Goal: Use online tool/utility: Utilize a website feature to perform a specific function

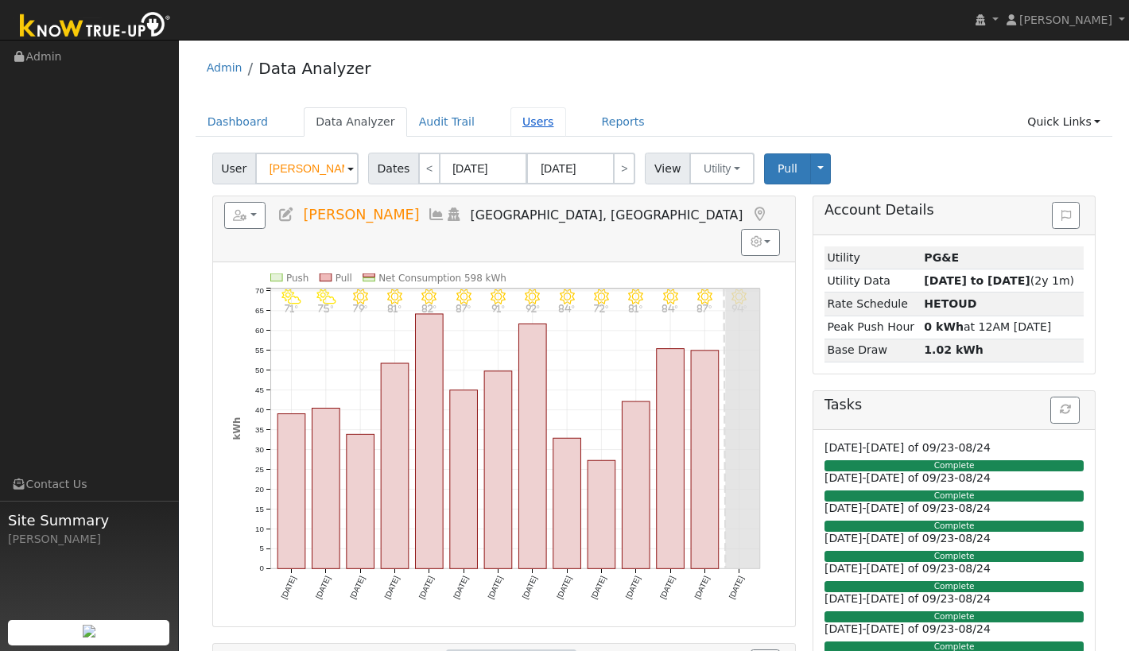
click at [517, 122] on link "Users" at bounding box center [538, 121] width 56 height 29
click at [519, 121] on link "Users" at bounding box center [538, 121] width 56 height 29
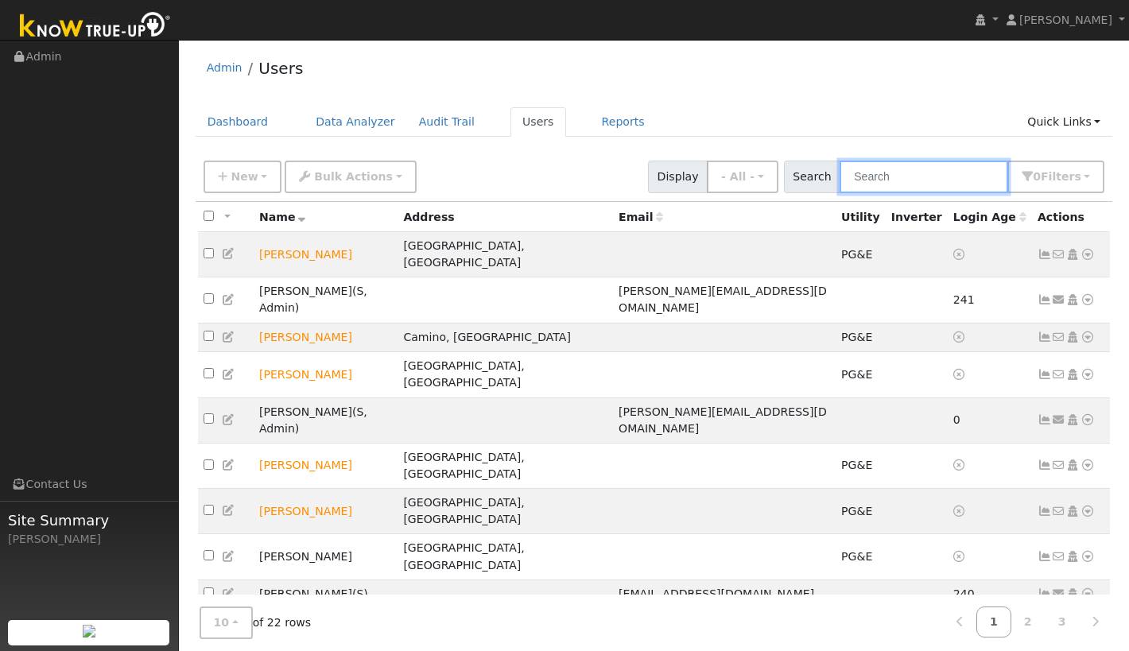
click at [927, 172] on input "text" at bounding box center [923, 177] width 169 height 33
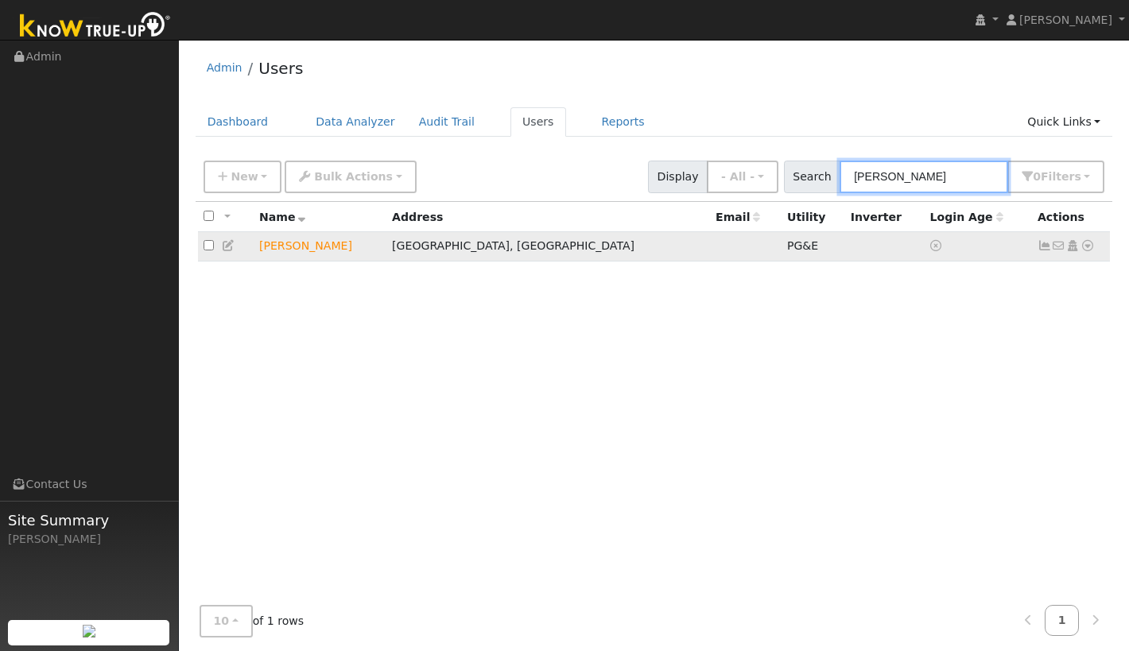
type input "kris"
click at [1087, 245] on icon at bounding box center [1087, 245] width 14 height 11
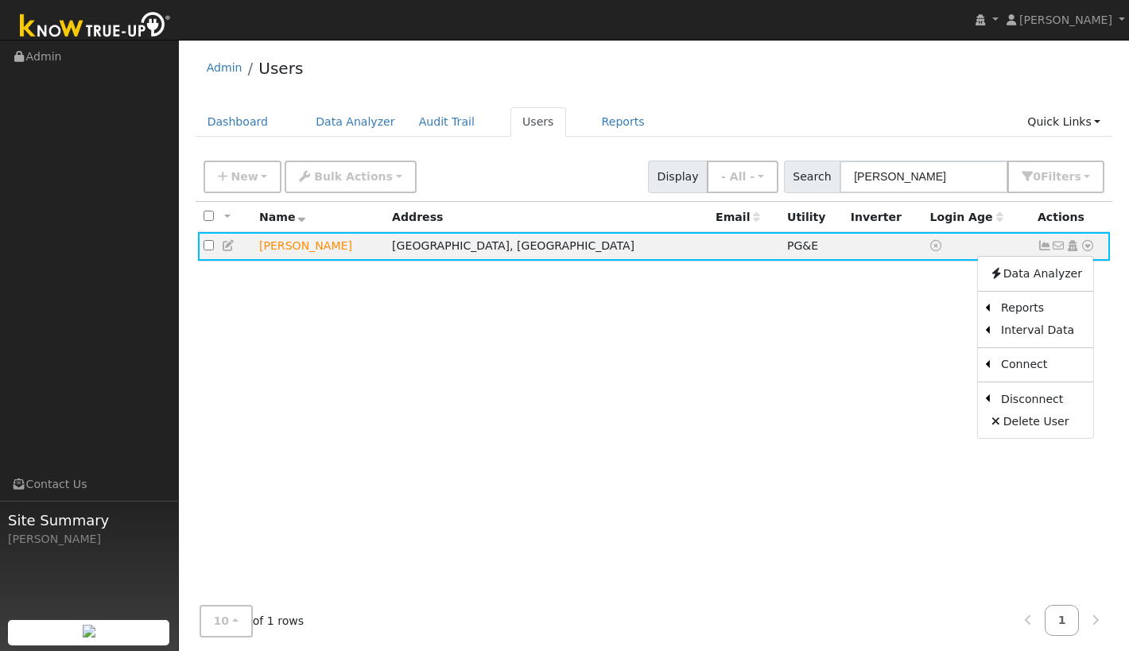
click at [1022, 277] on link "Data Analyzer" at bounding box center [1035, 273] width 115 height 22
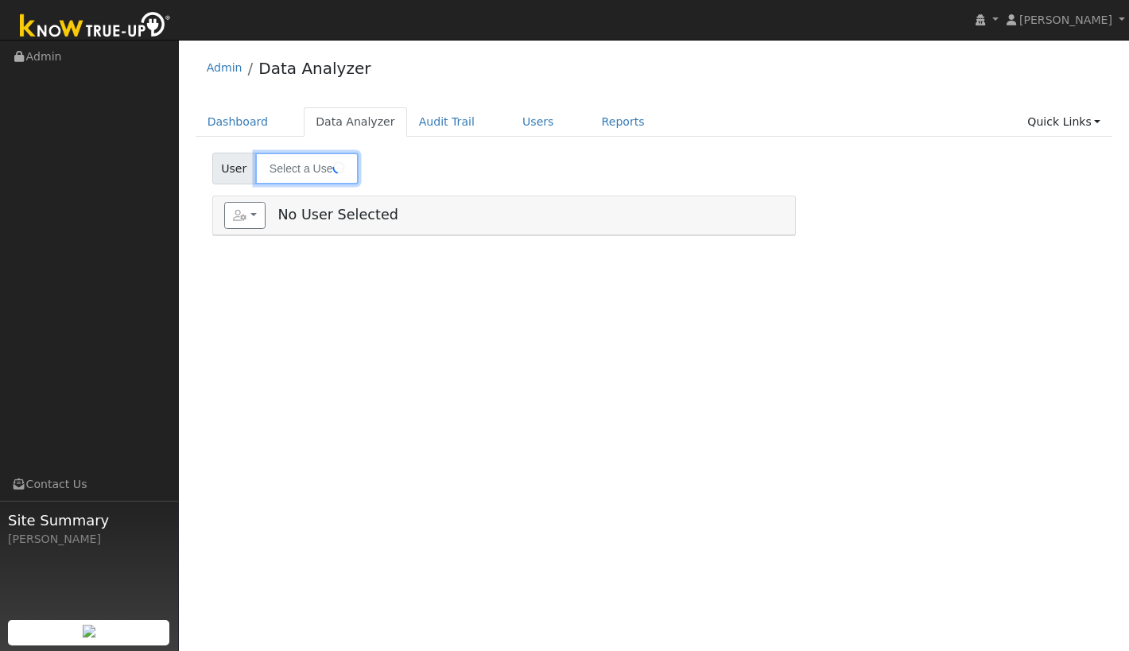
type input "[PERSON_NAME]"
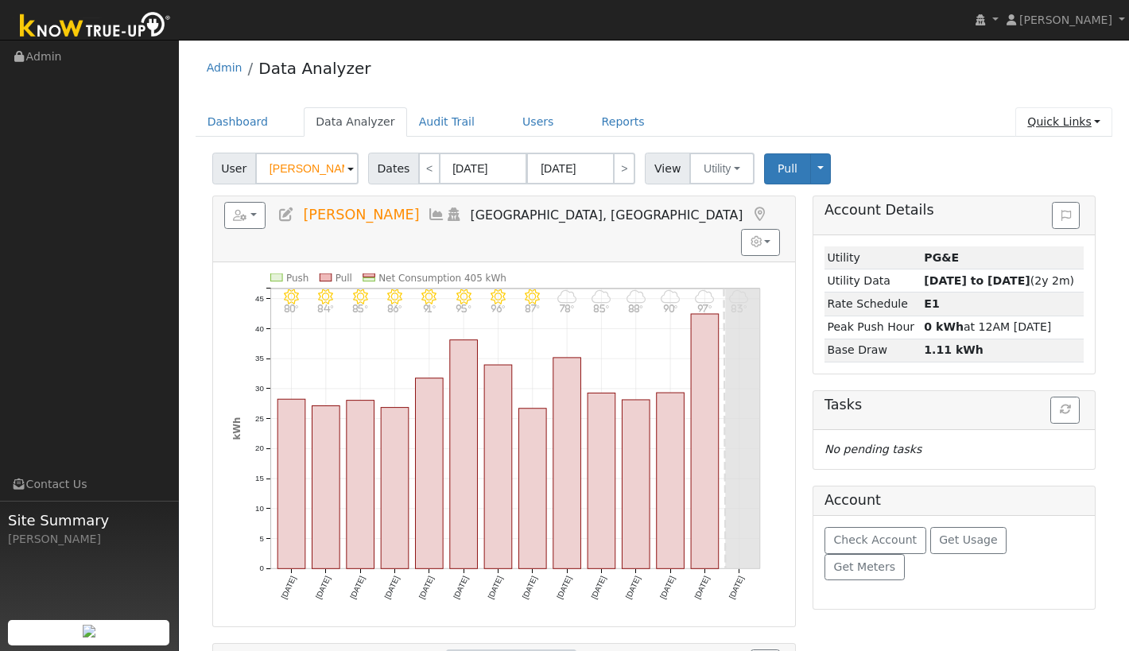
click at [1091, 121] on link "Quick Links" at bounding box center [1063, 121] width 97 height 29
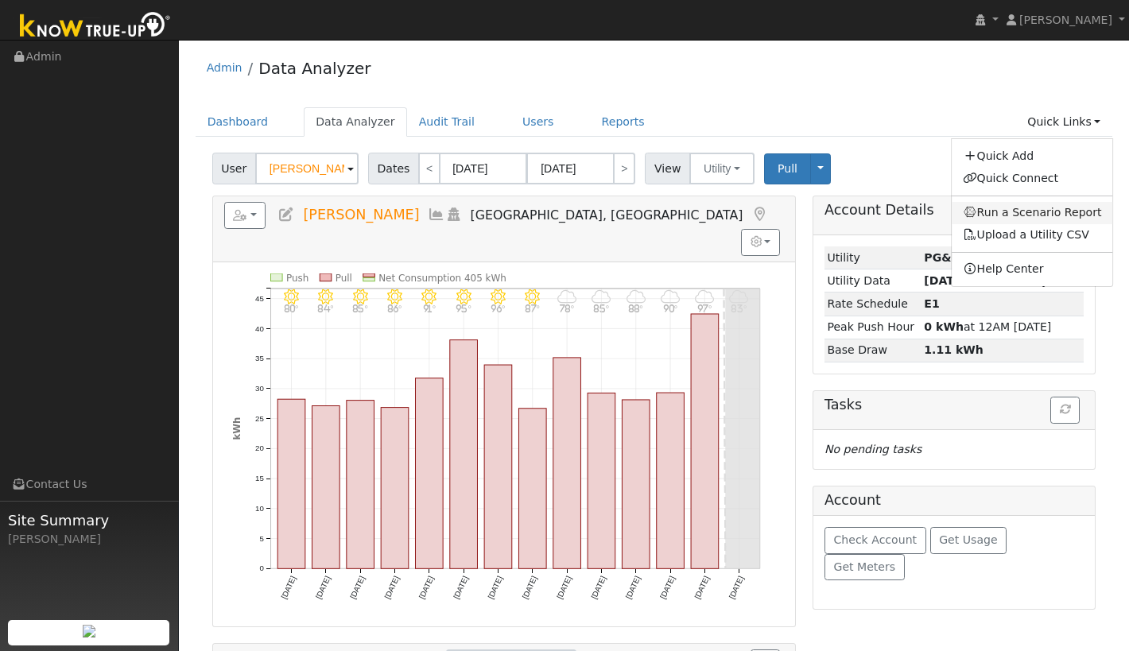
click at [1044, 213] on link "Run a Scenario Report" at bounding box center [1031, 213] width 161 height 22
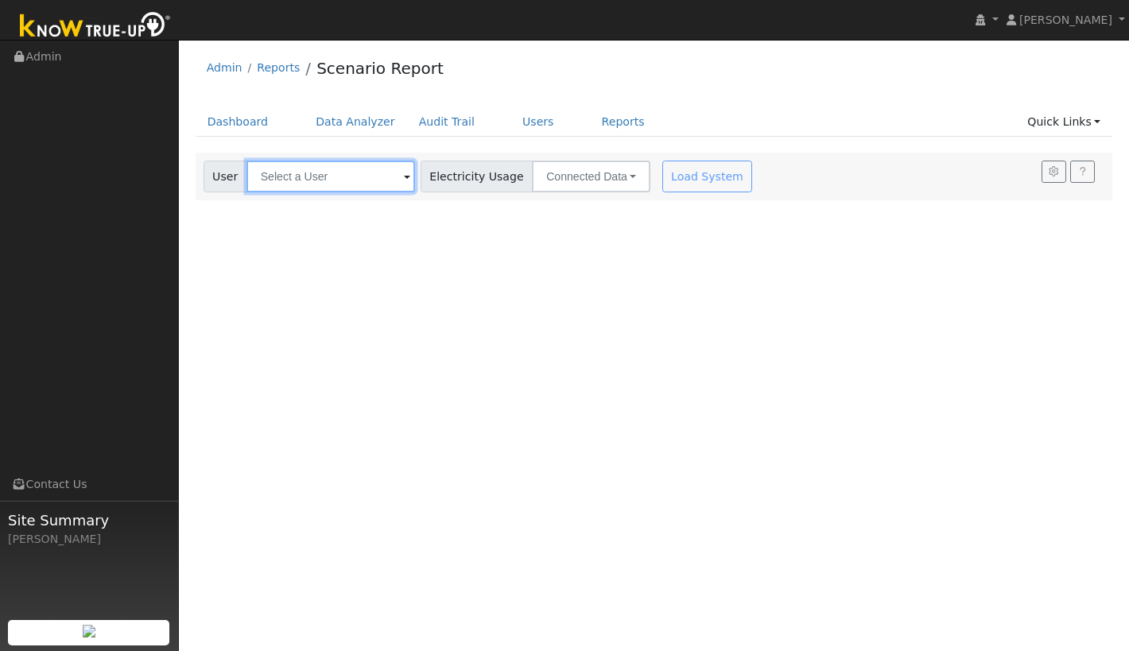
click at [328, 169] on input "text" at bounding box center [330, 177] width 169 height 32
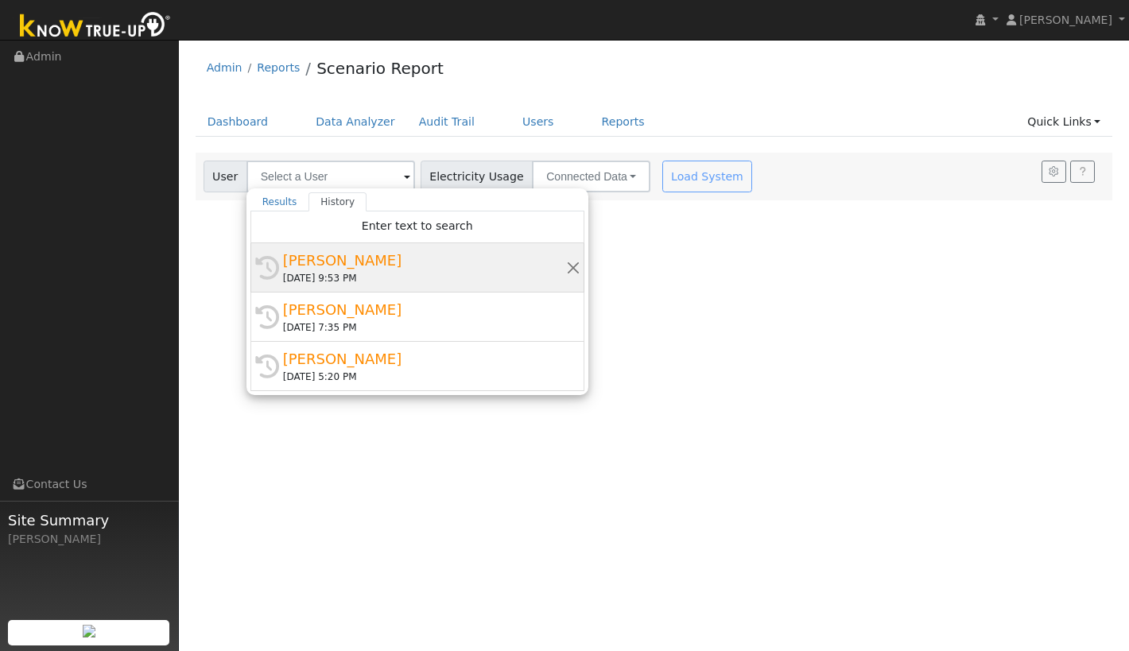
click at [320, 261] on div "[PERSON_NAME]" at bounding box center [424, 260] width 283 height 21
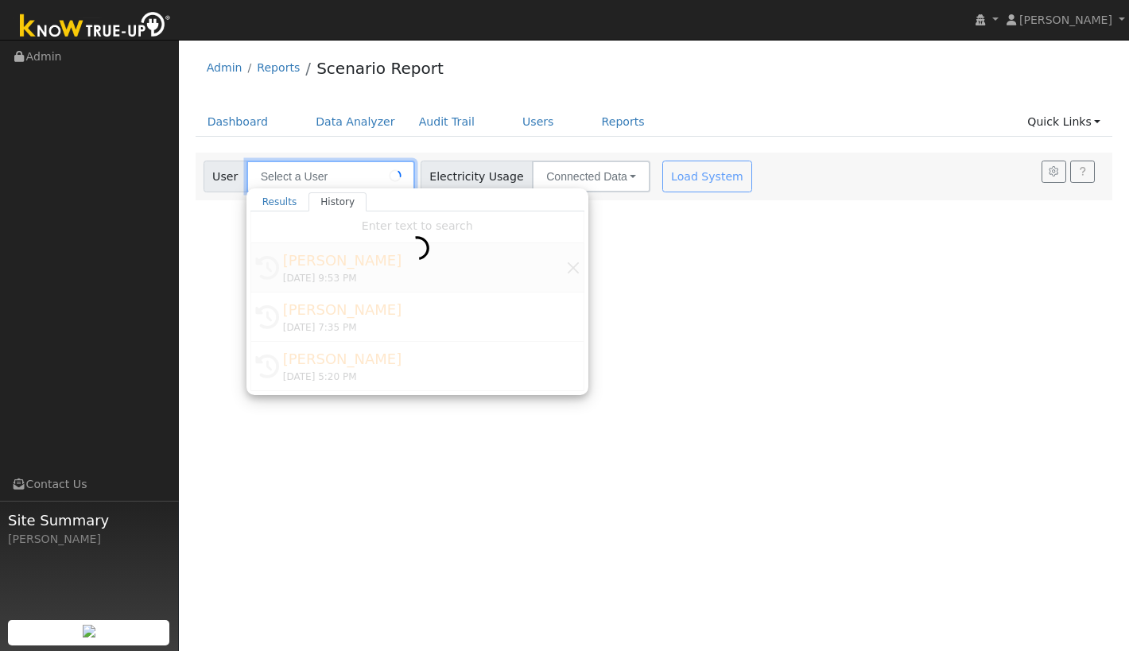
type input "[PERSON_NAME]"
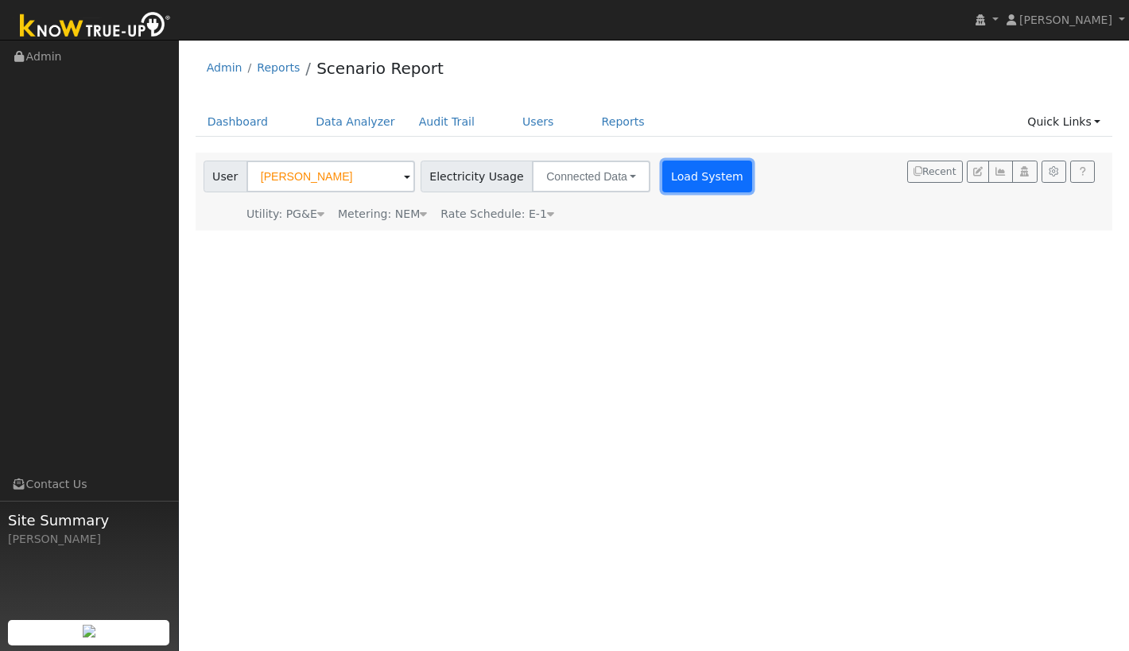
click at [685, 177] on button "Load System" at bounding box center [707, 177] width 91 height 32
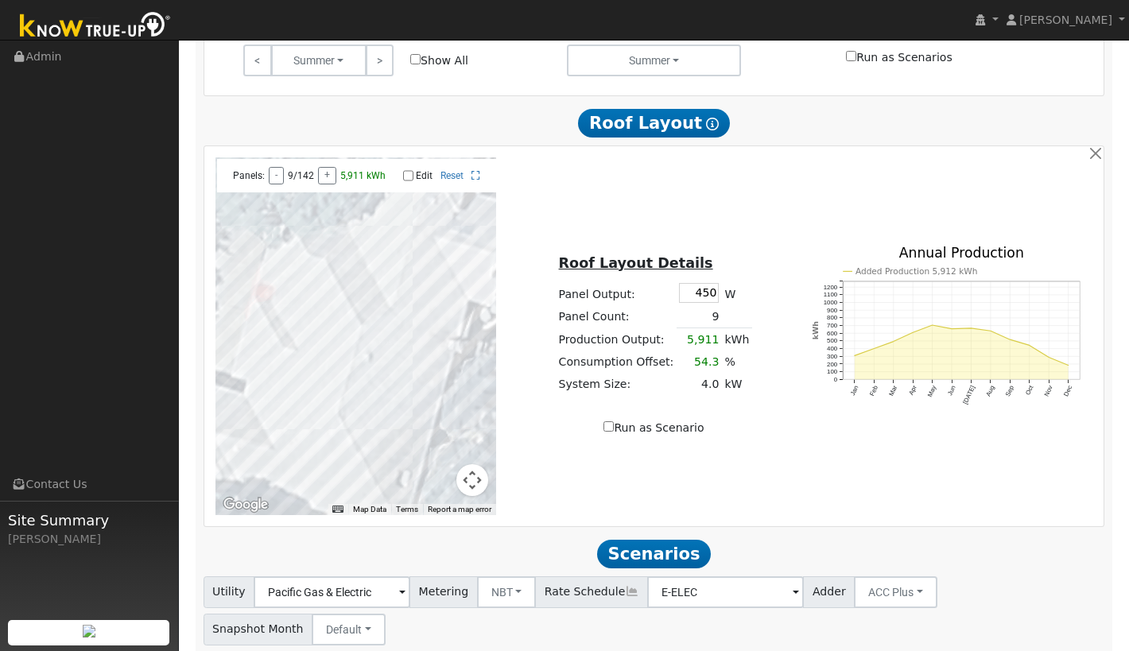
scroll to position [839, 0]
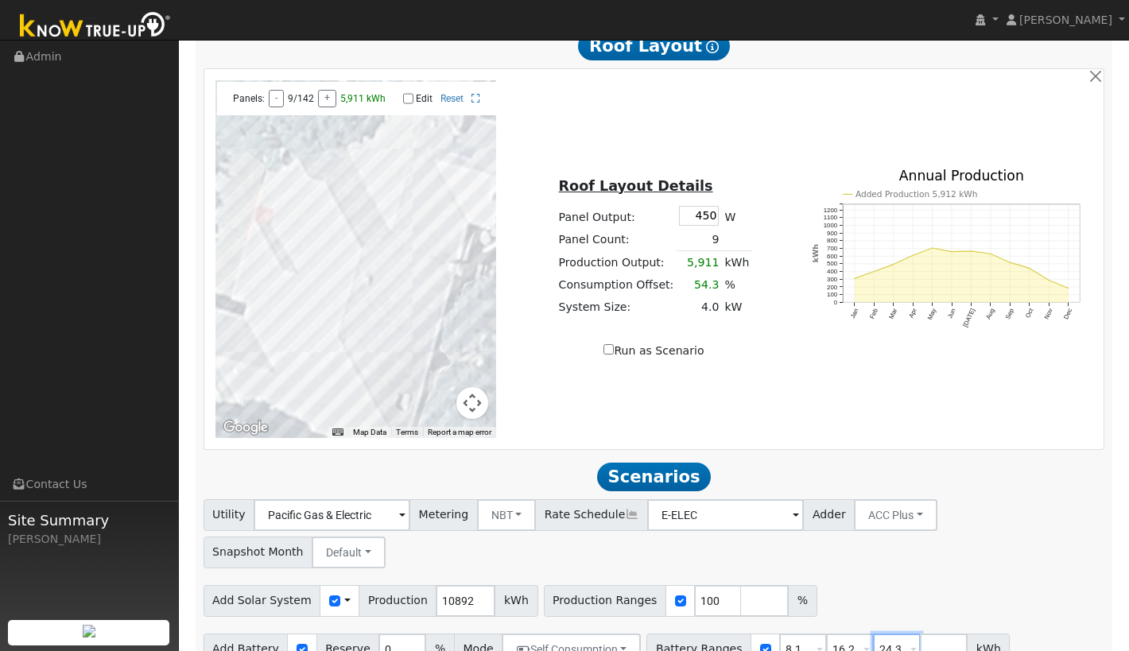
click at [879, 634] on input "24.3" at bounding box center [897, 650] width 48 height 32
click at [882, 634] on input "24.3" at bounding box center [897, 650] width 48 height 32
click at [709, 585] on input "101" at bounding box center [718, 601] width 48 height 32
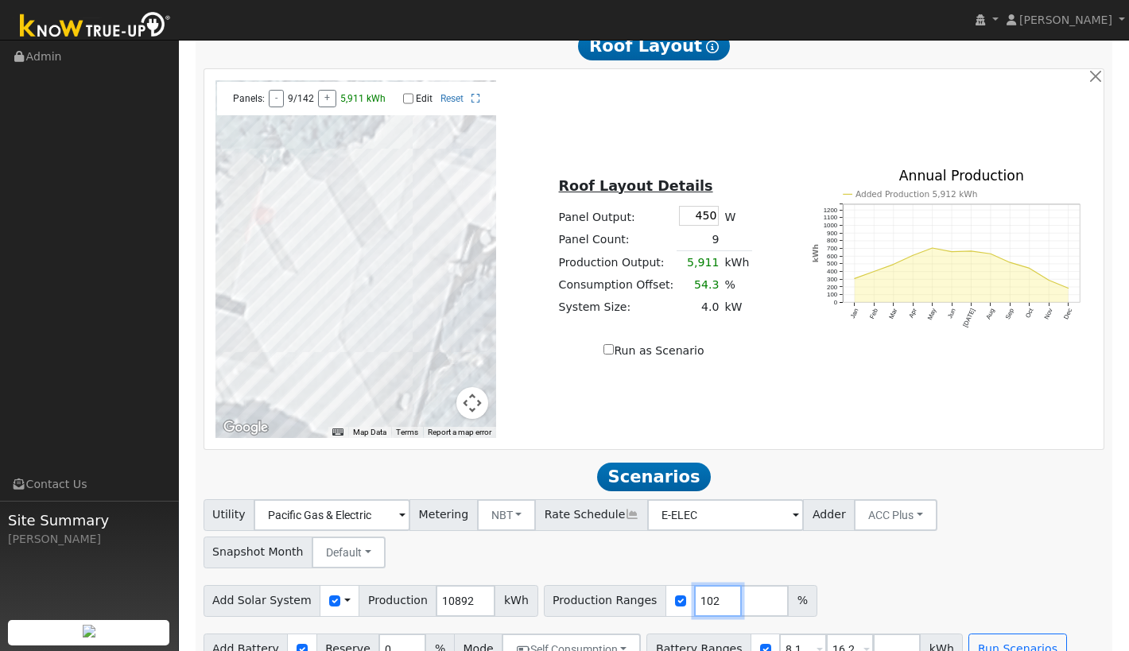
click at [709, 585] on input "102" at bounding box center [718, 601] width 48 height 32
click at [709, 585] on input "103" at bounding box center [718, 601] width 48 height 32
click at [709, 585] on input "104" at bounding box center [718, 601] width 48 height 32
click at [709, 585] on input "105" at bounding box center [718, 601] width 48 height 32
click at [709, 585] on input "106" at bounding box center [718, 601] width 48 height 32
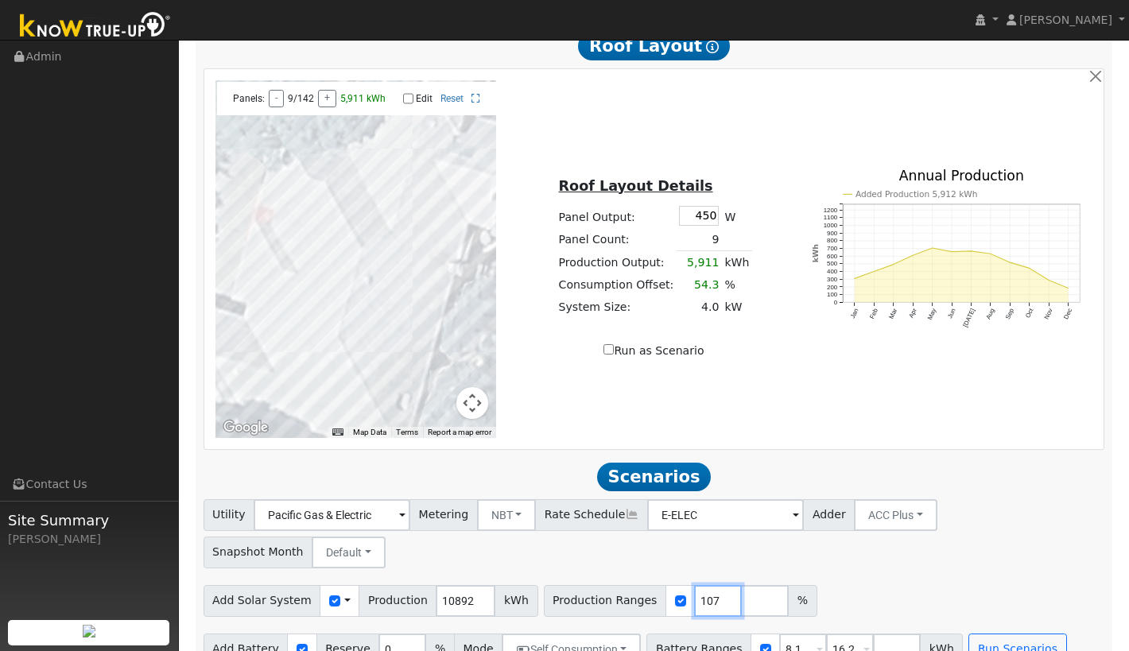
click at [709, 585] on input "107" at bounding box center [718, 601] width 48 height 32
click at [709, 585] on input "108" at bounding box center [718, 601] width 48 height 32
click at [709, 585] on input "109" at bounding box center [718, 601] width 48 height 32
click at [709, 585] on input "110" at bounding box center [718, 601] width 48 height 32
click at [709, 585] on input "111" at bounding box center [718, 601] width 48 height 32
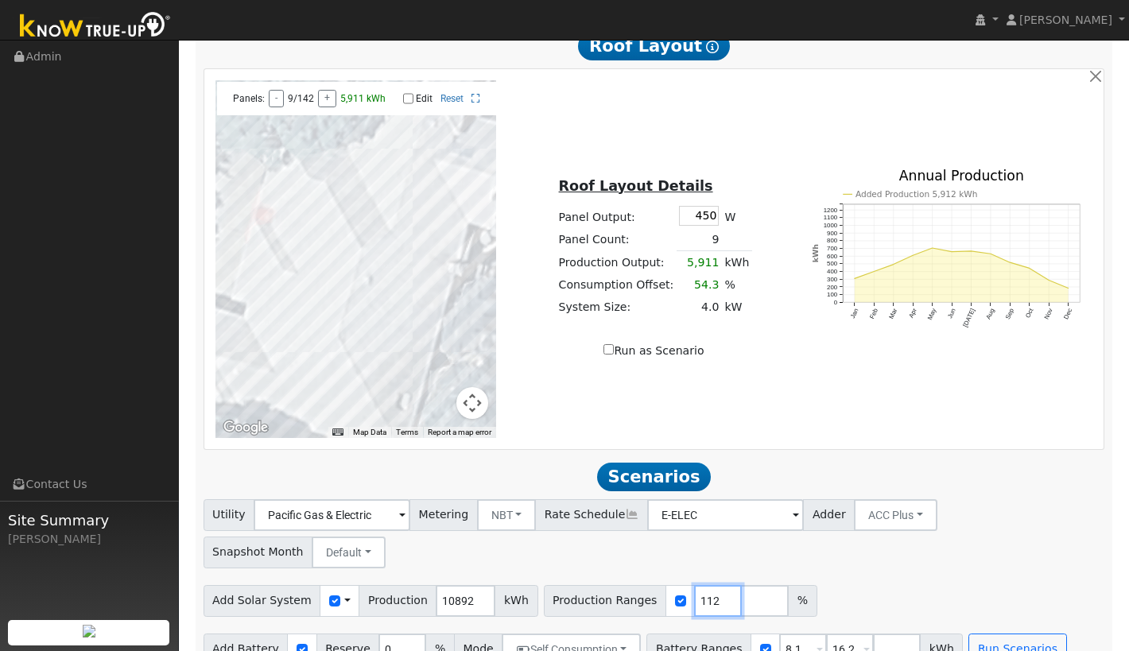
click at [709, 585] on input "112" at bounding box center [718, 601] width 48 height 32
click at [709, 585] on input "113" at bounding box center [718, 601] width 48 height 32
click at [709, 585] on input "114" at bounding box center [718, 601] width 48 height 32
click at [709, 585] on input "115" at bounding box center [718, 601] width 48 height 32
click at [709, 585] on input "116" at bounding box center [718, 601] width 48 height 32
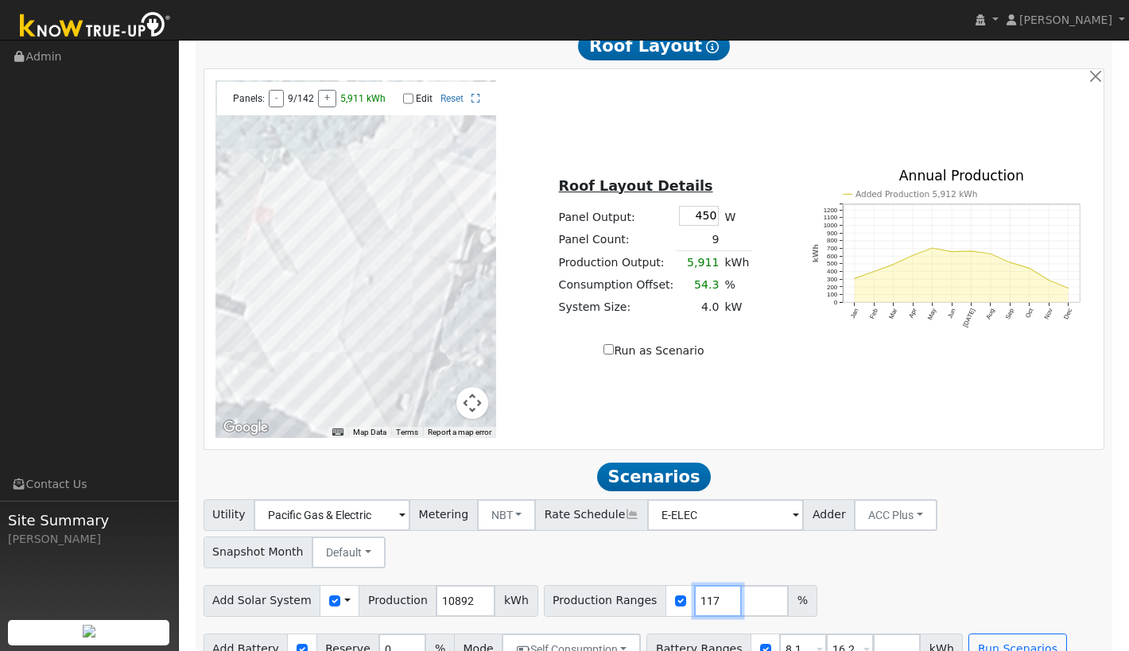
click at [709, 585] on input "117" at bounding box center [718, 601] width 48 height 32
click at [709, 585] on input "118" at bounding box center [718, 601] width 48 height 32
click at [709, 585] on input "119" at bounding box center [718, 601] width 48 height 32
click at [709, 585] on input "120" at bounding box center [718, 601] width 48 height 32
click at [709, 585] on input "121" at bounding box center [718, 601] width 48 height 32
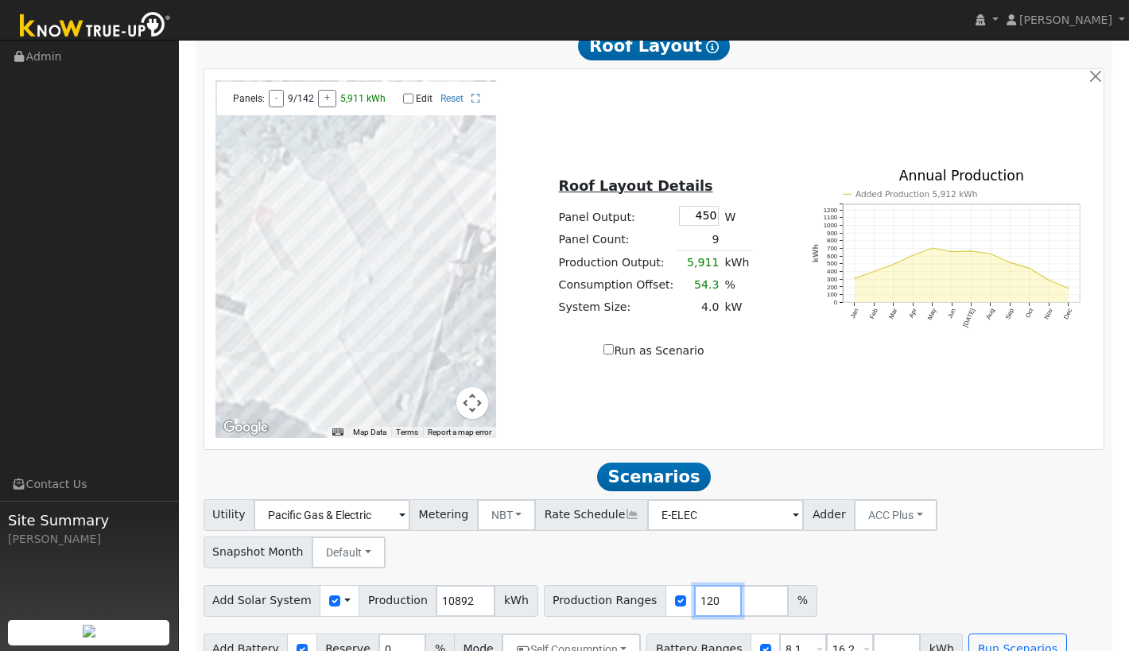
type input "120"
click at [711, 585] on input "120" at bounding box center [718, 601] width 48 height 32
click at [741, 585] on input "number" at bounding box center [765, 601] width 48 height 32
type input "100"
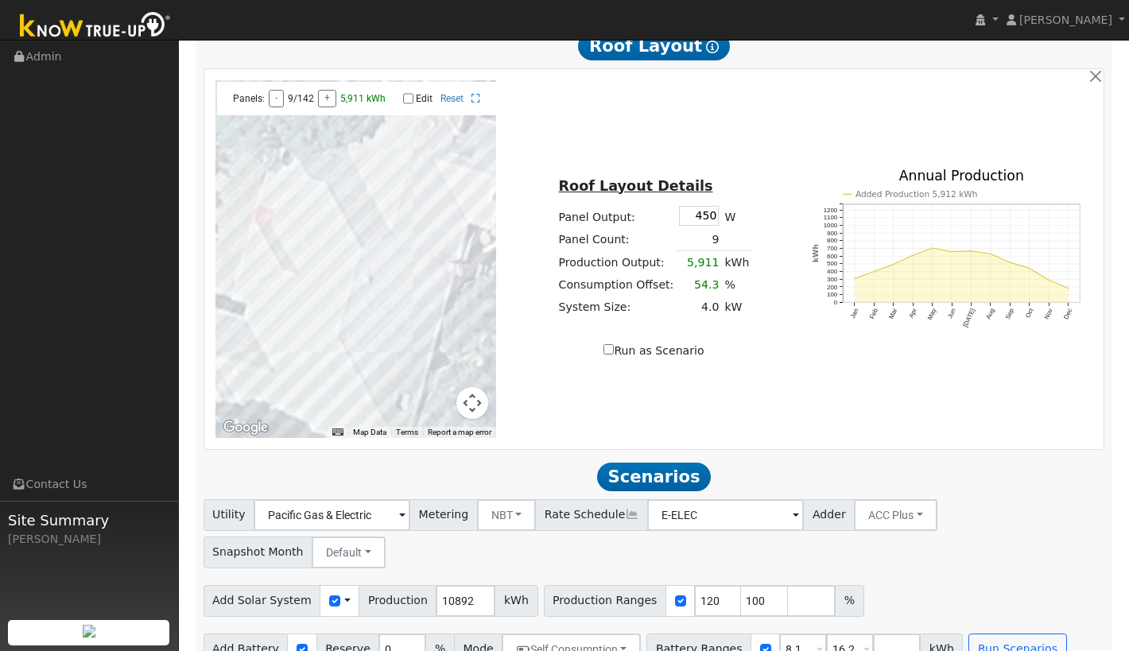
type input "120"
click at [903, 579] on div "Add Solar System Use CSV Data Production 10892 kWh Production Ranges 100 120 %" at bounding box center [653, 597] width 907 height 37
click at [974, 634] on button "Run Scenarios" at bounding box center [1017, 650] width 98 height 32
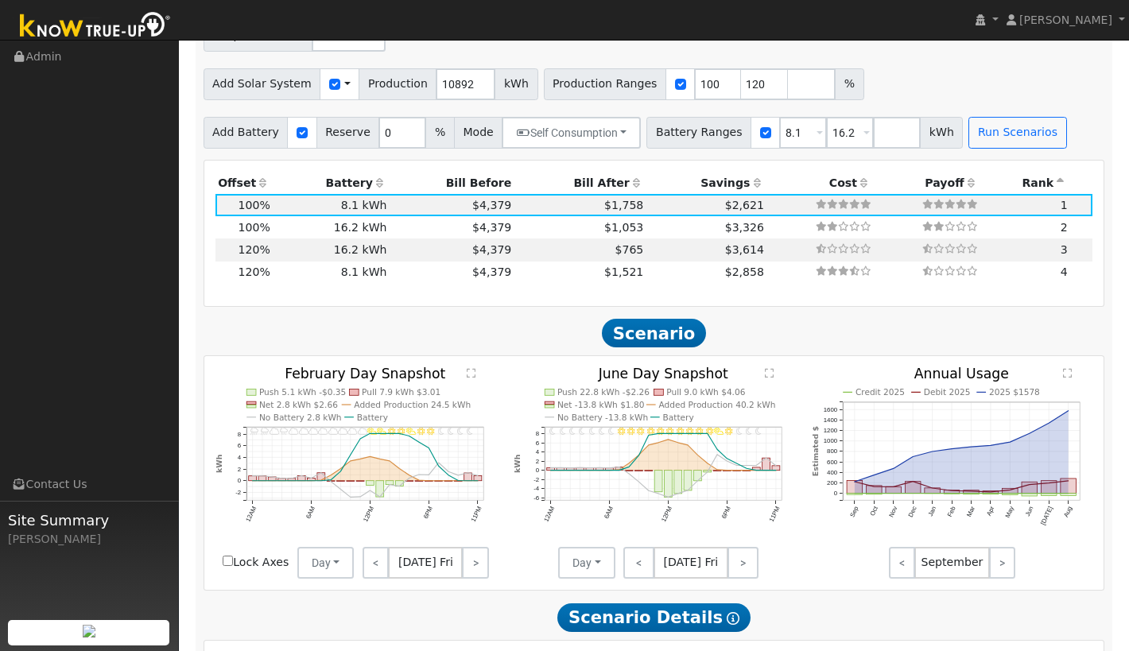
scroll to position [1378, 0]
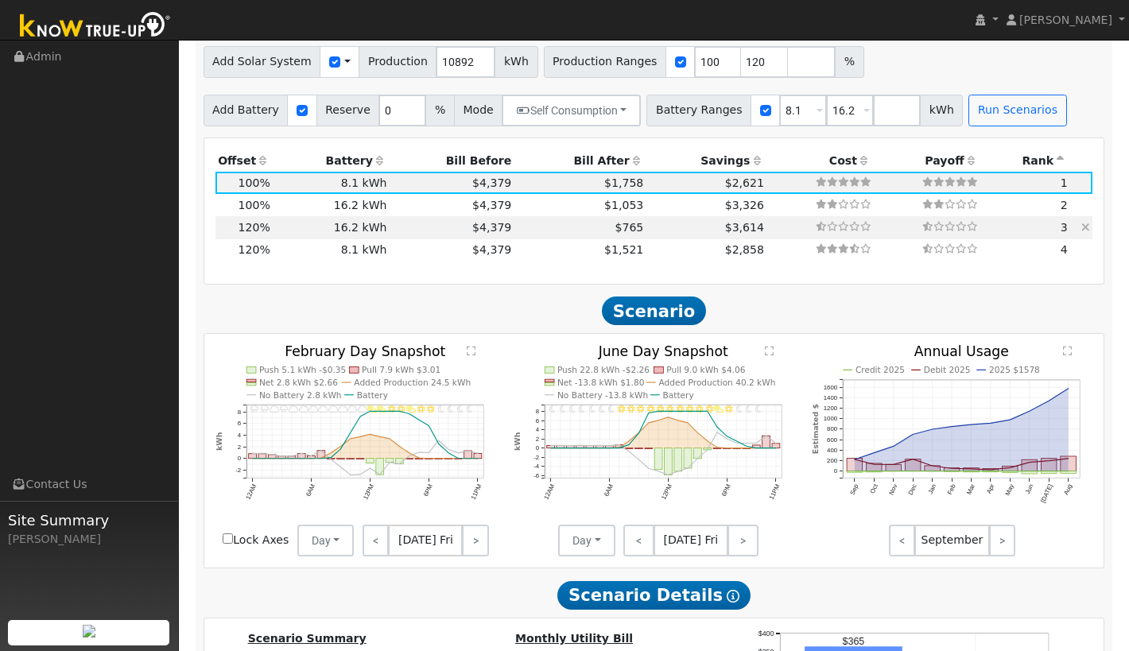
click at [405, 216] on td "$4,379" at bounding box center [451, 227] width 125 height 22
type input "8.7"
type input "$26,140"
type input "$19,440"
type input "$13,674"
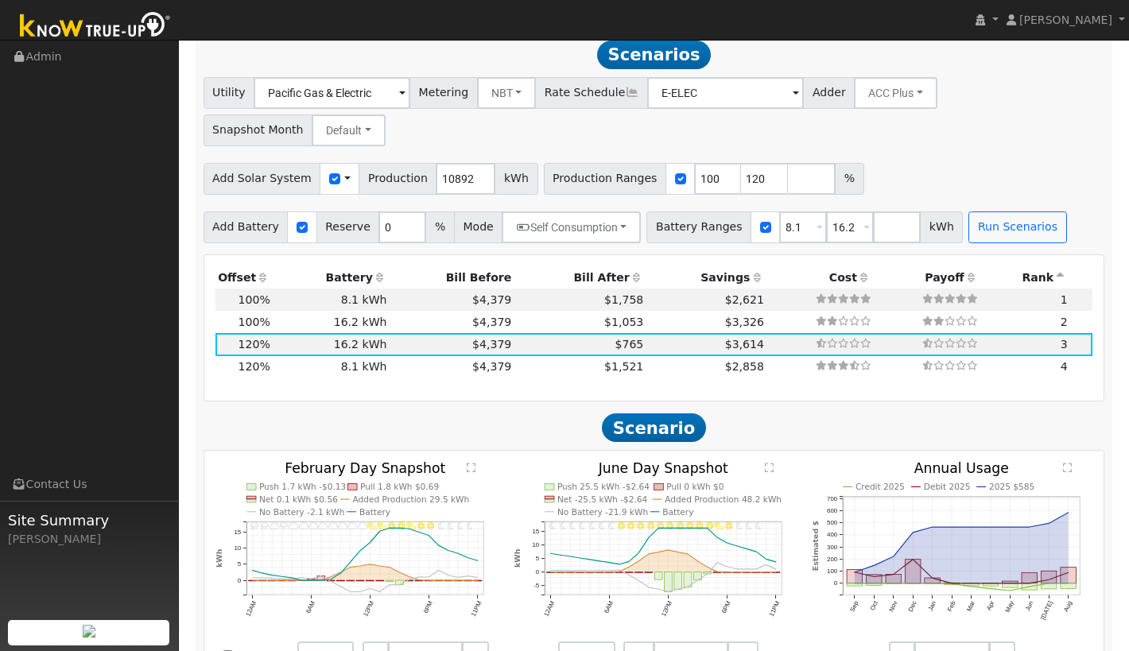
scroll to position [1250, 0]
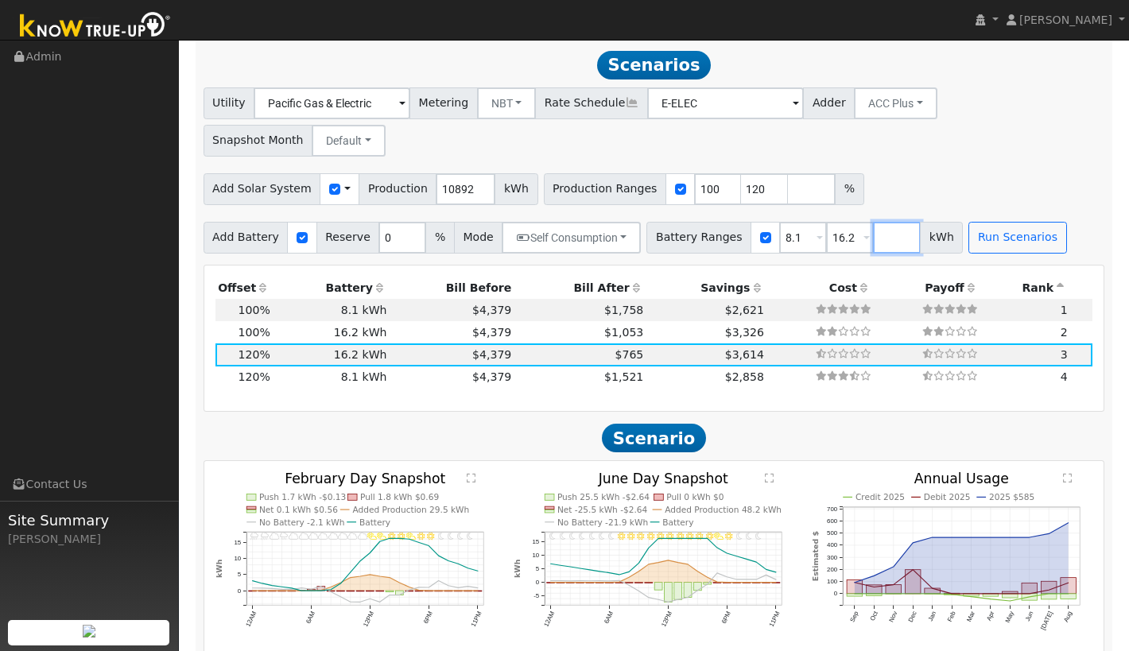
click at [878, 222] on input "number" at bounding box center [897, 238] width 48 height 32
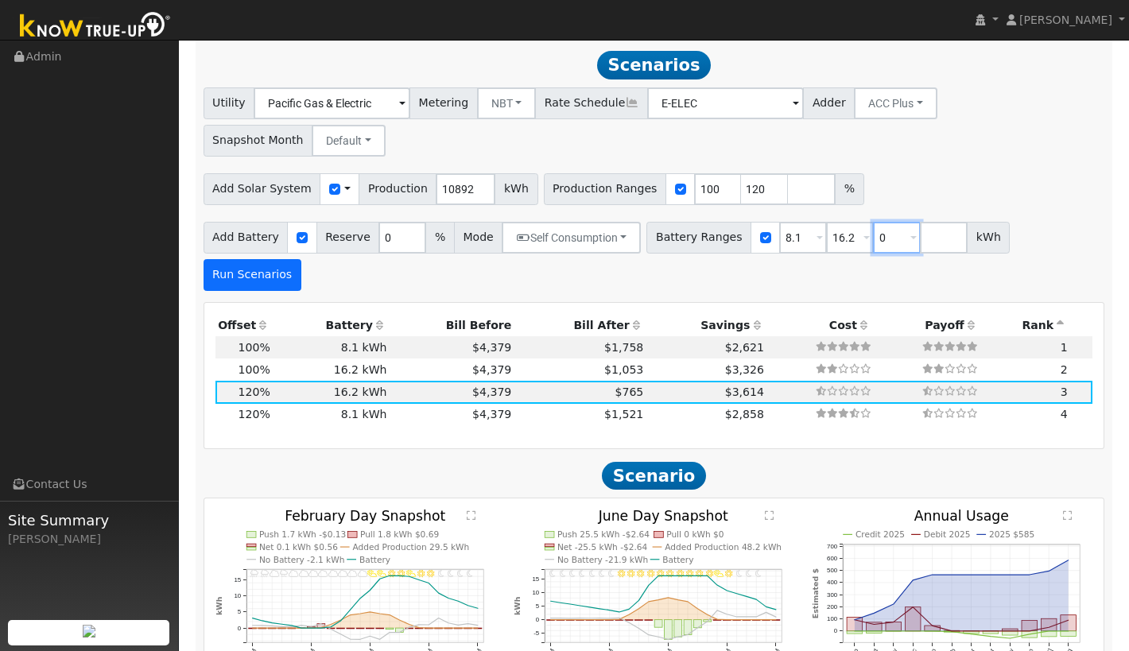
type input "0"
type input "8.1"
type input "16.2"
click at [301, 259] on button "Run Scenarios" at bounding box center [252, 275] width 98 height 32
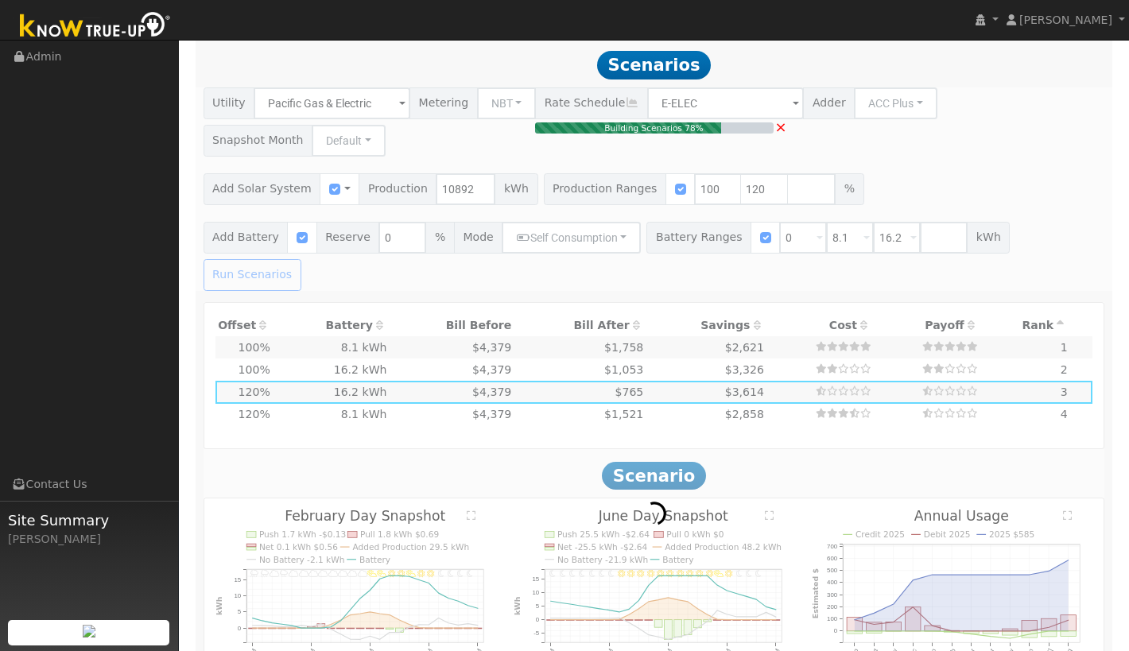
type input "7.3"
type input "$21,784"
type input "$9,720"
type input "$9,451"
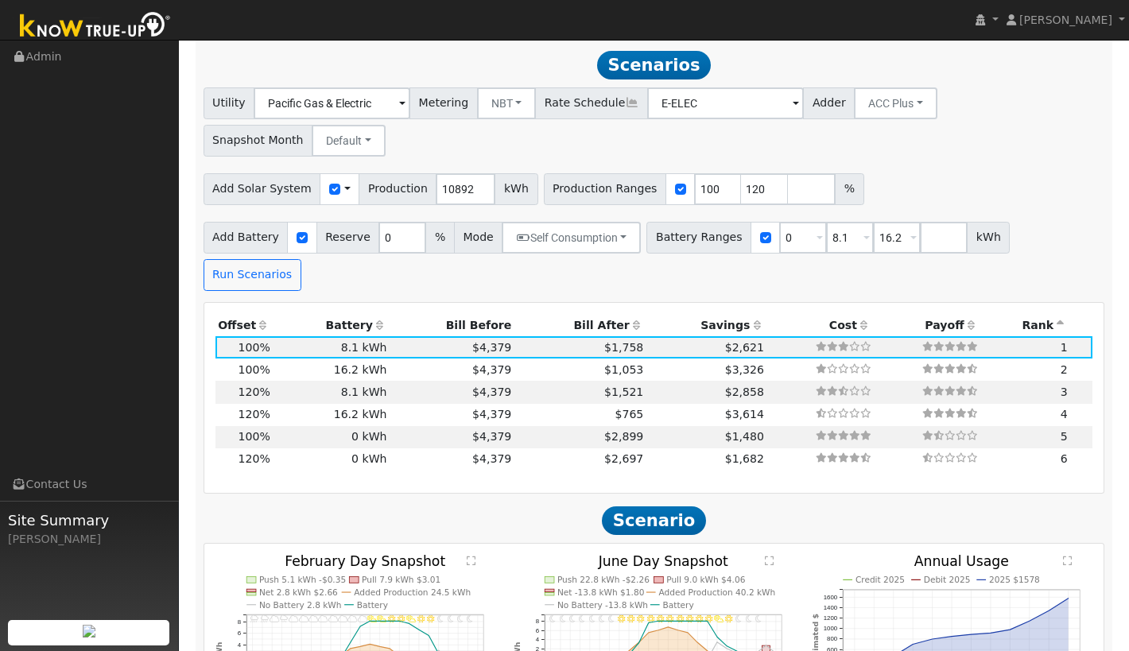
scroll to position [1259, 0]
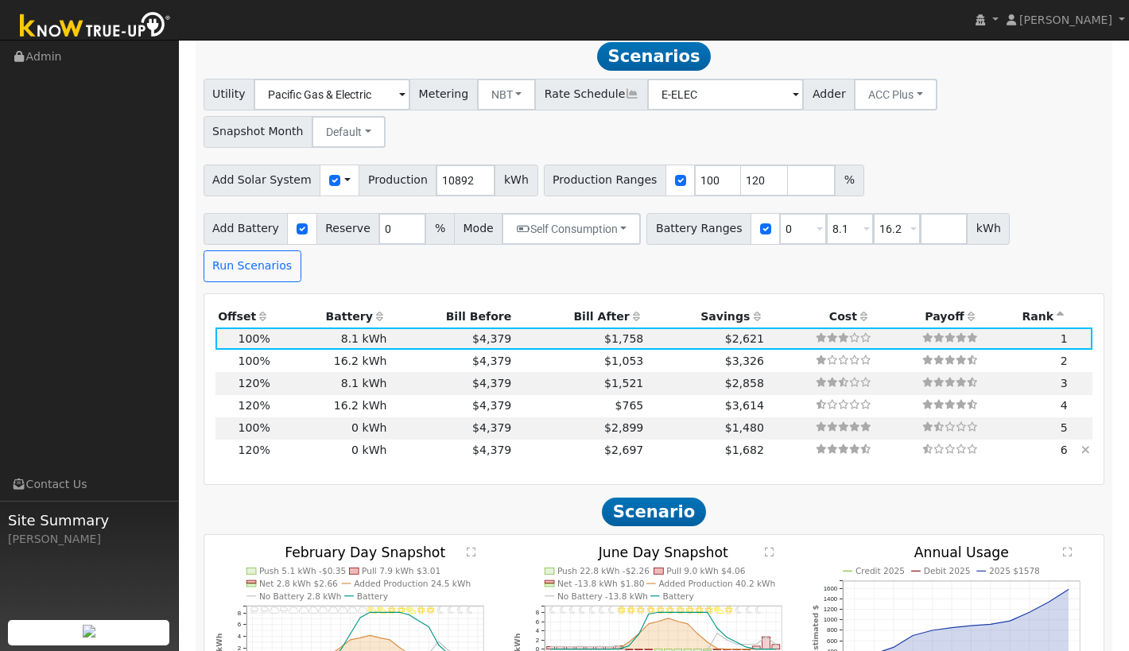
click at [331, 440] on td "0 kWh" at bounding box center [331, 451] width 117 height 22
type input "8.7"
type input "$26,140"
type input "$7,842"
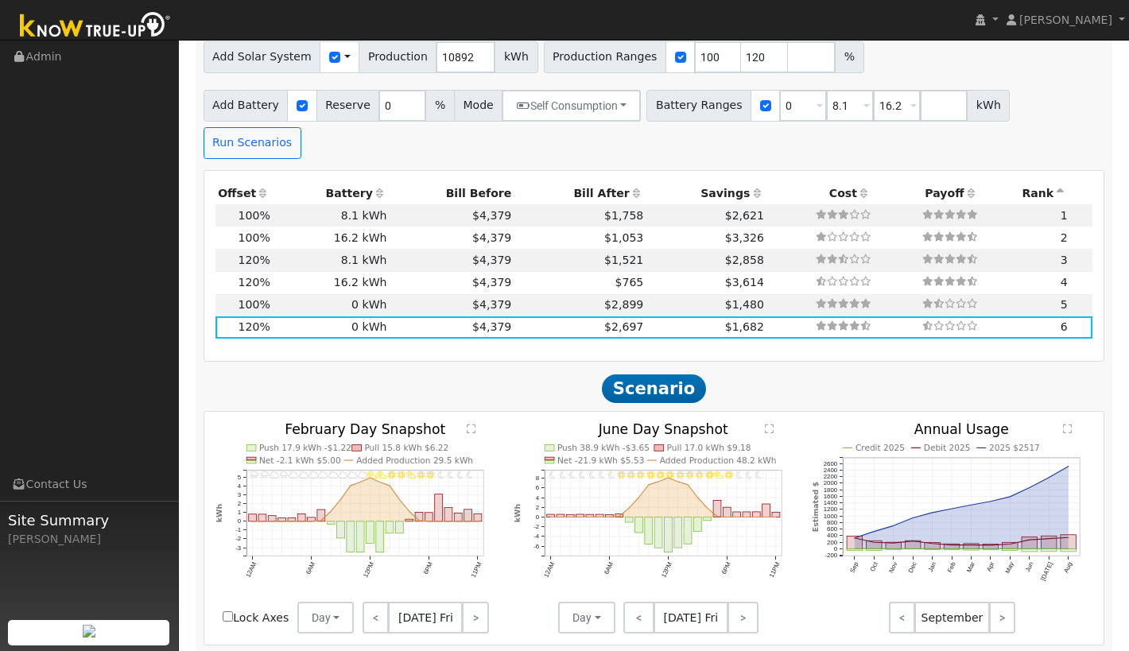
scroll to position [1365, 0]
